Goal: Information Seeking & Learning: Learn about a topic

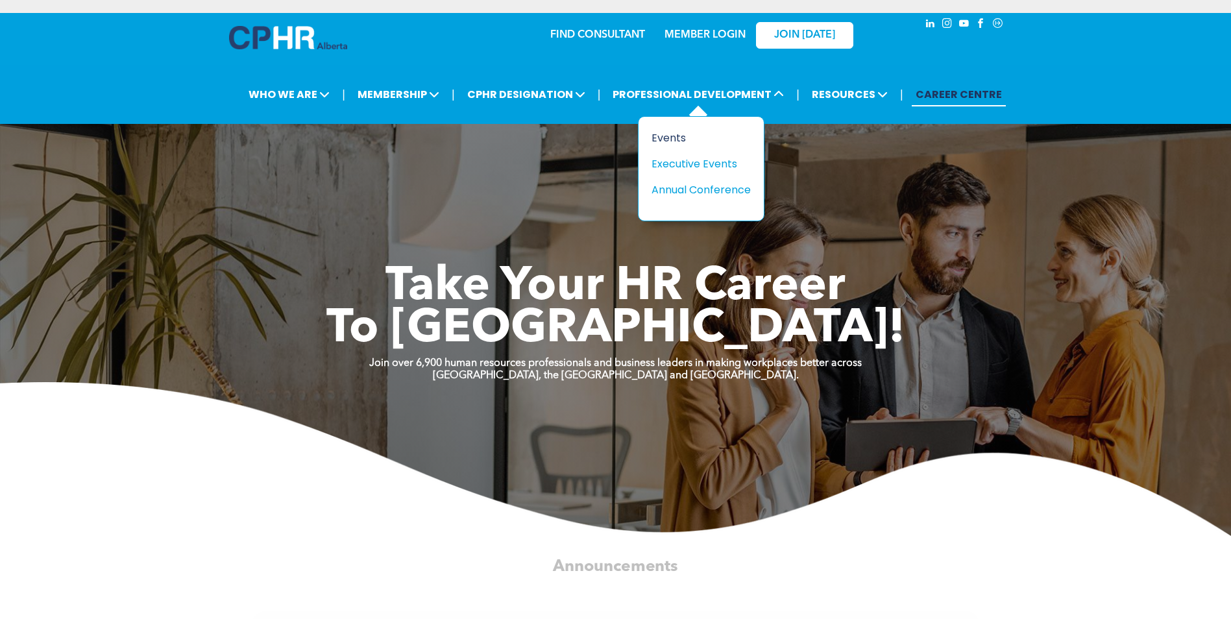
click at [695, 143] on div "Events" at bounding box center [696, 138] width 90 height 16
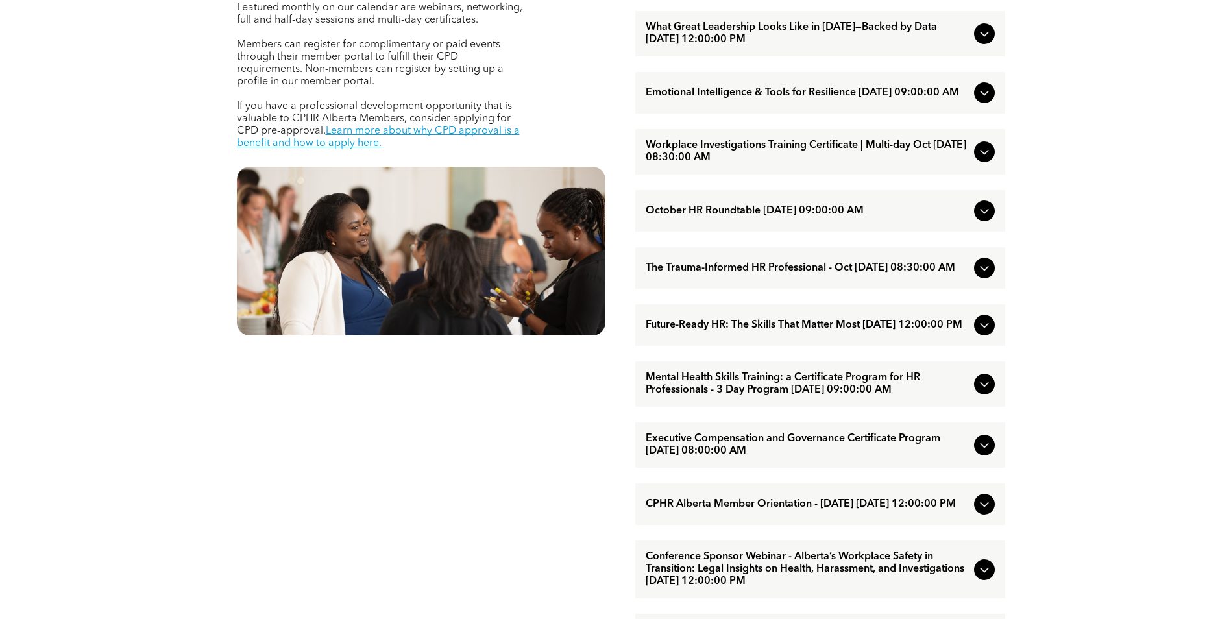
scroll to position [619, 0]
click at [984, 275] on icon at bounding box center [985, 268] width 16 height 16
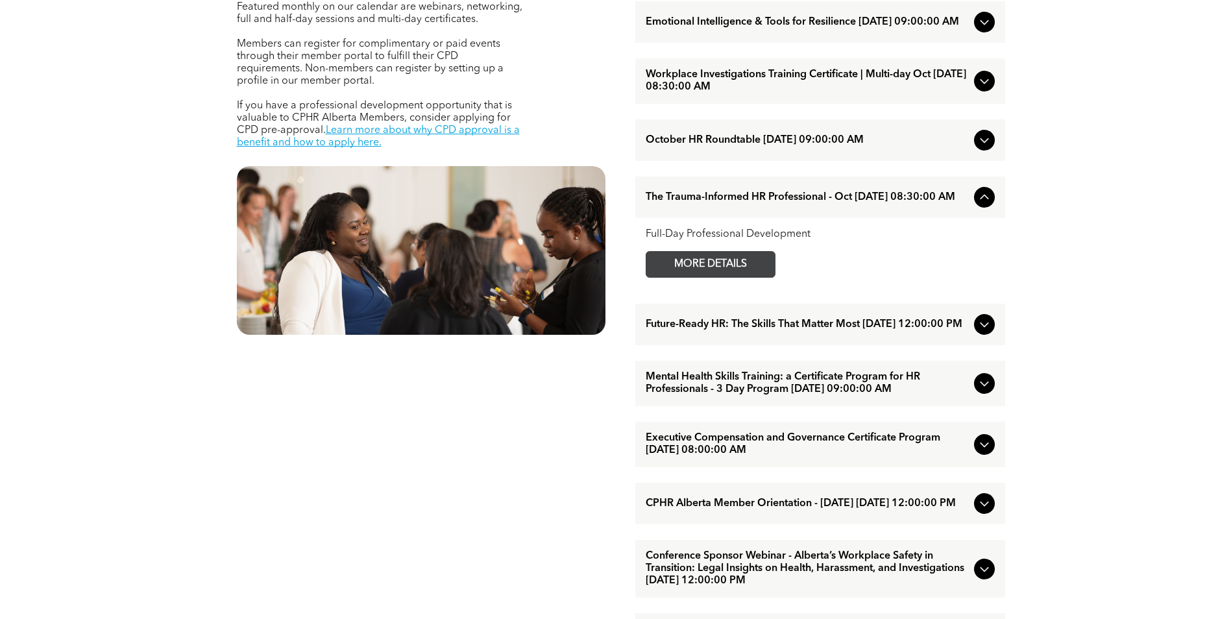
click at [755, 277] on span "MORE DETAILS" at bounding box center [710, 264] width 103 height 25
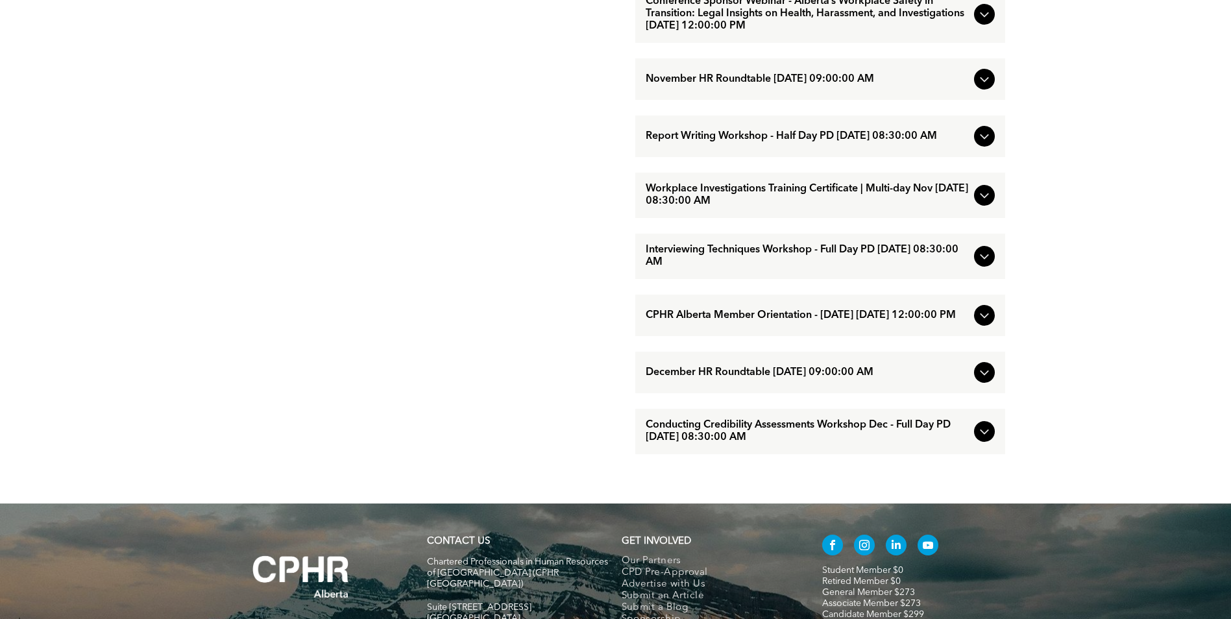
scroll to position [1178, 0]
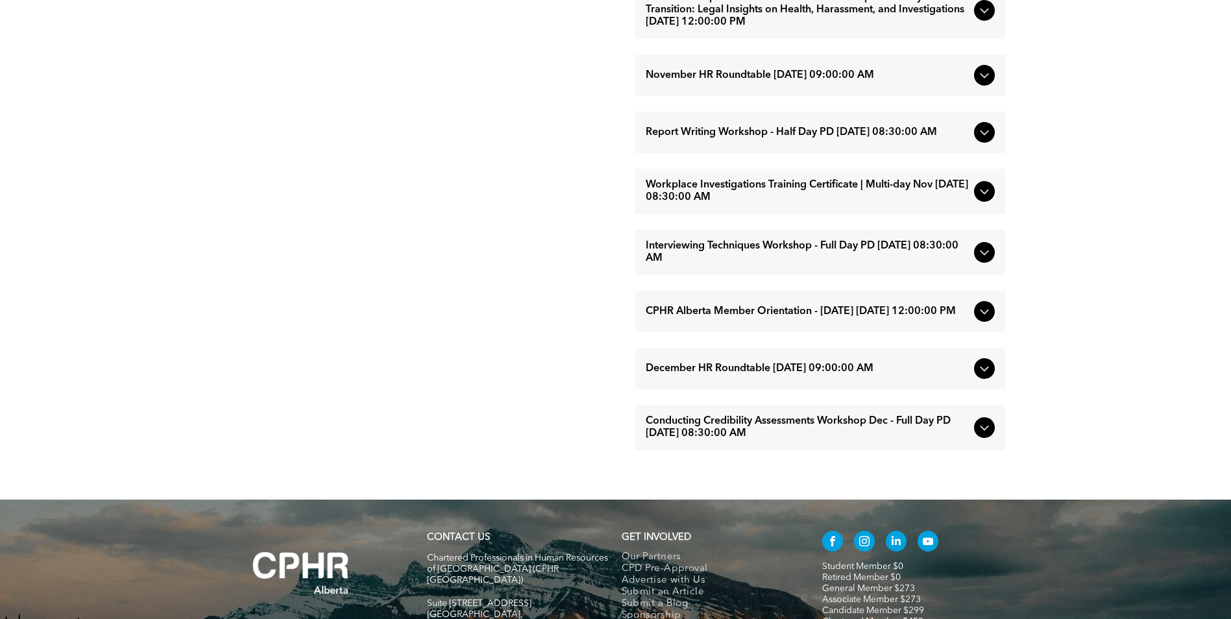
click at [981, 136] on icon at bounding box center [984, 132] width 8 height 5
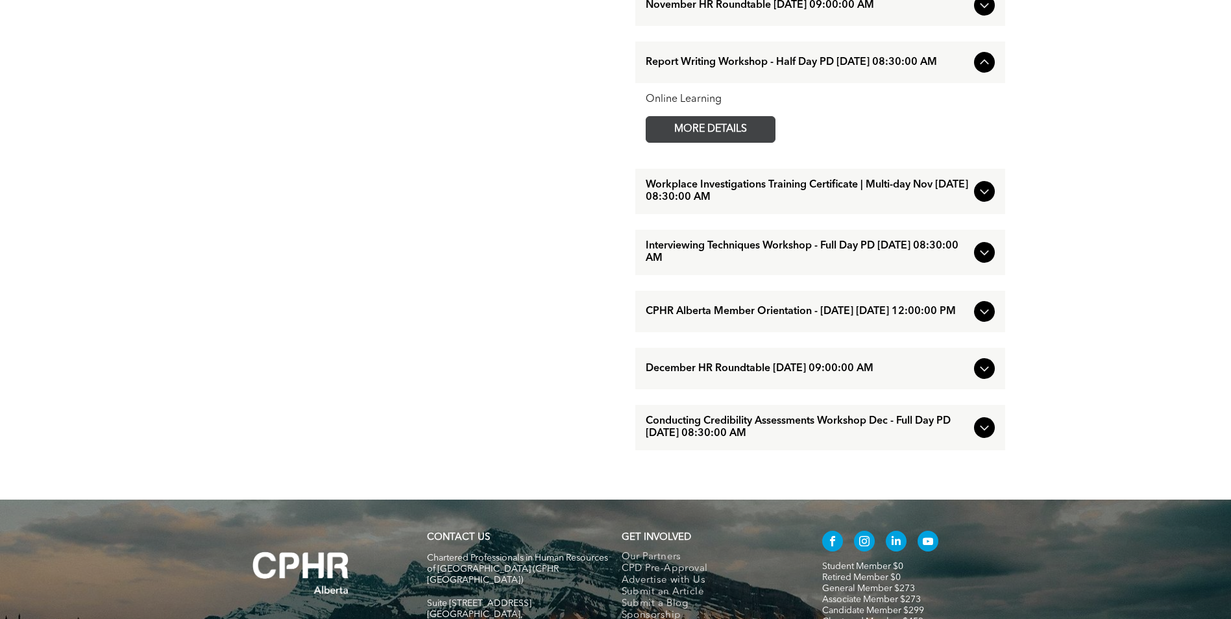
click at [746, 142] on span "MORE DETAILS" at bounding box center [710, 129] width 103 height 25
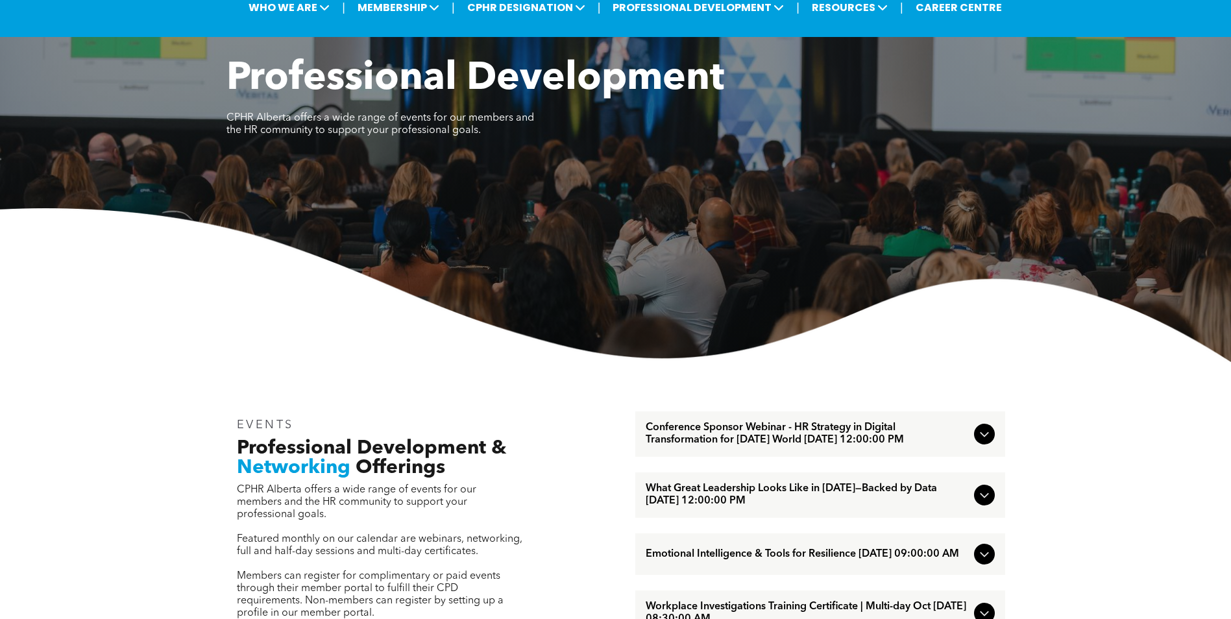
scroll to position [0, 0]
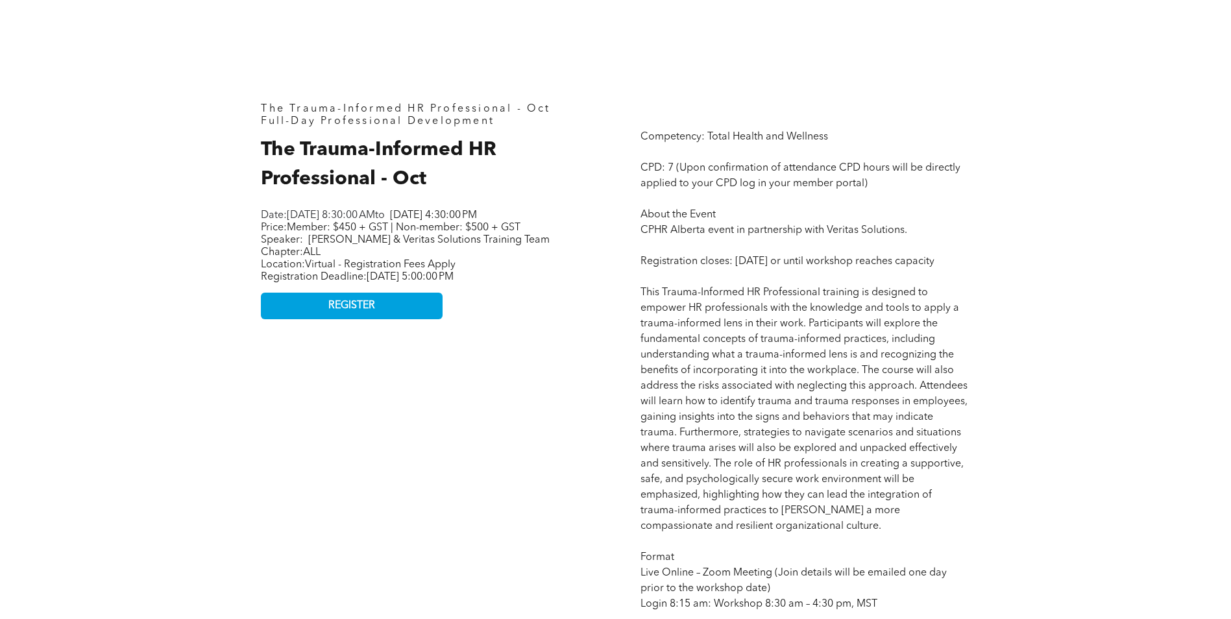
scroll to position [548, 0]
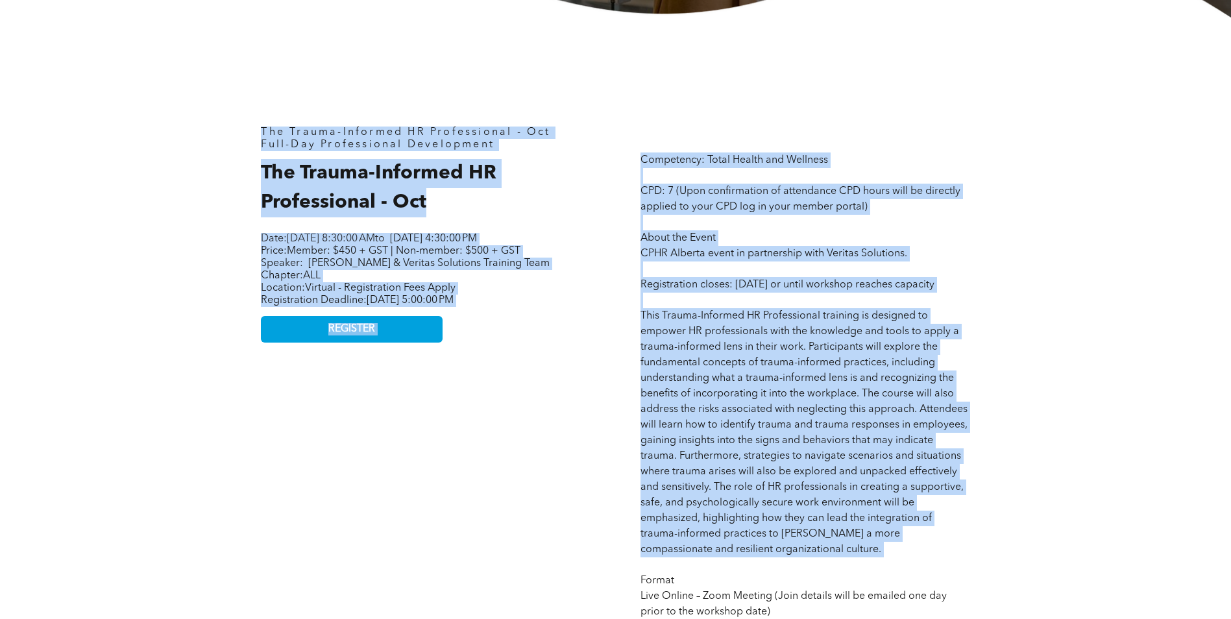
drag, startPoint x: 260, startPoint y: 129, endPoint x: 837, endPoint y: 585, distance: 736.0
copy div "The Trauma-Informed HR Professional - Oct Full-Day Professional Development The…"
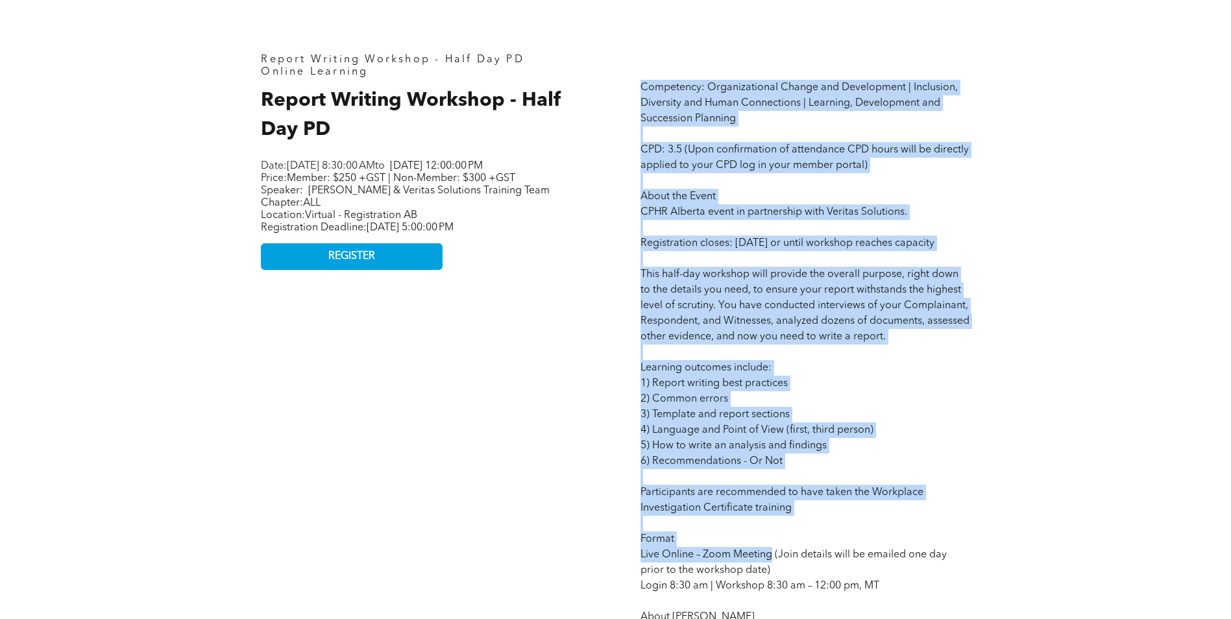
scroll to position [610, 0]
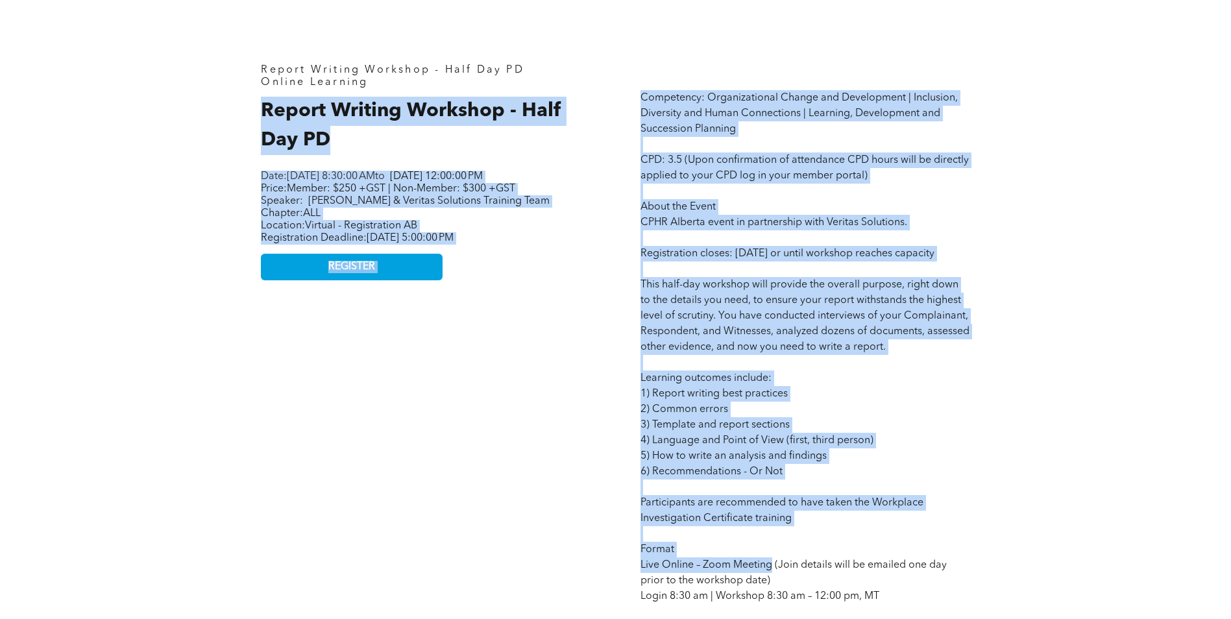
drag, startPoint x: 773, startPoint y: 452, endPoint x: 251, endPoint y: 106, distance: 626.3
click at [251, 106] on div "Report Writing Workshop - Half Day PD Online Learning Report Writing Workshop -…" at bounding box center [615, 536] width 779 height 1163
copy div "Loremi Dolorsi Ametcons - Adip Eli SE Doei: Temporinc, Utlabore 43, 5963, 0:08:…"
